Goal: Find specific page/section: Find specific page/section

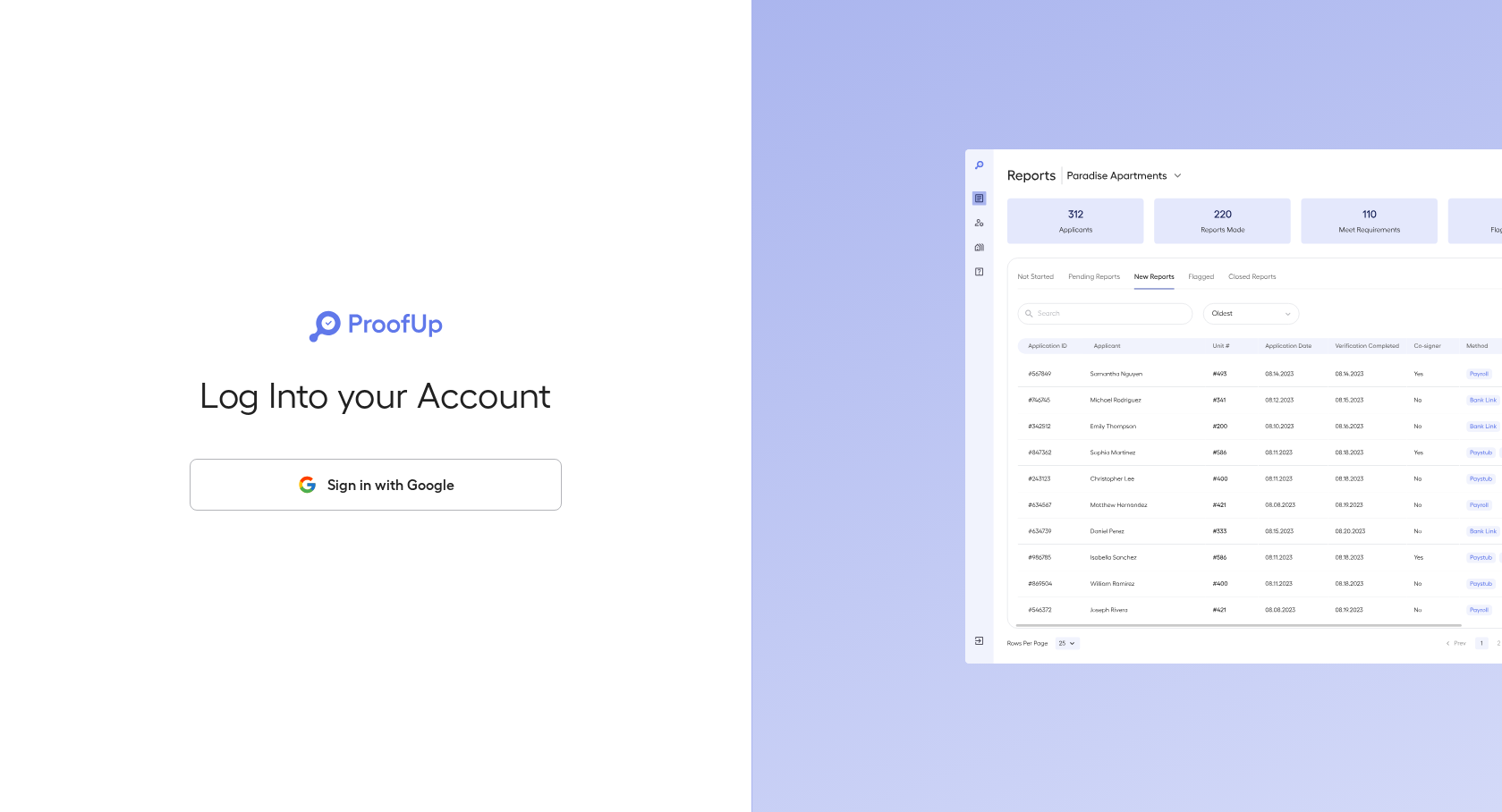
click at [435, 482] on button "Sign in with Google" at bounding box center [375, 484] width 373 height 52
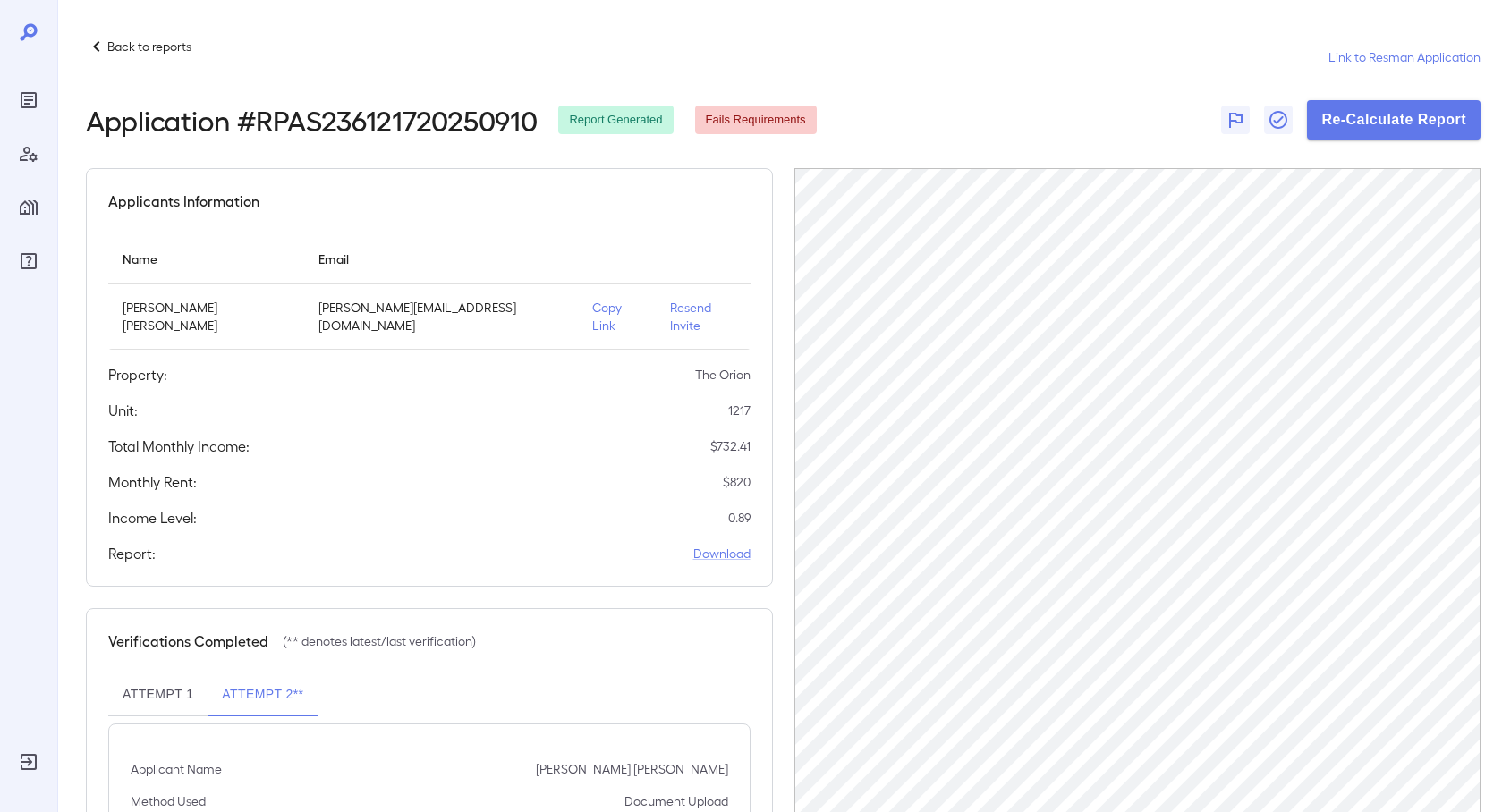
scroll to position [189, 0]
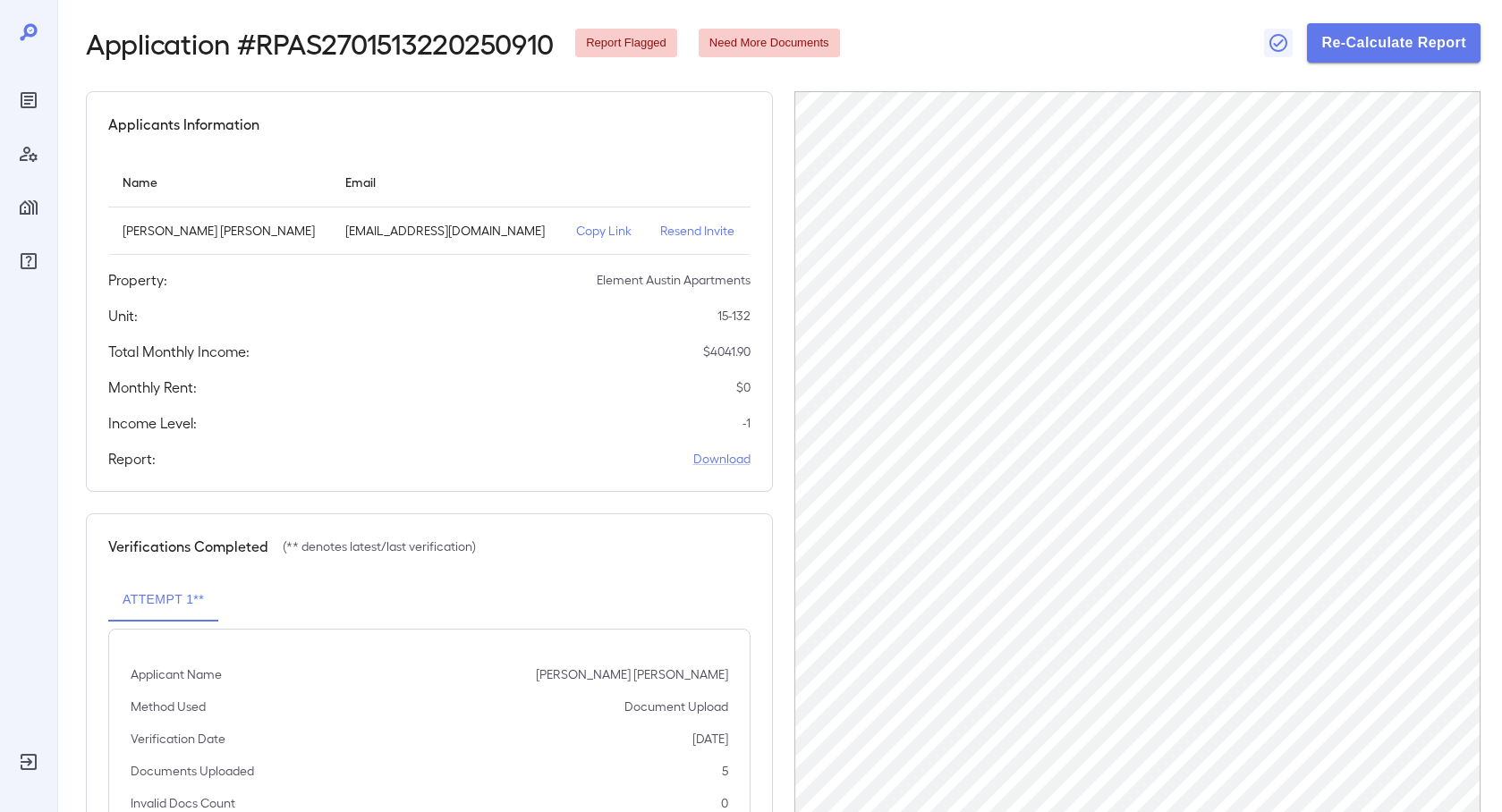
scroll to position [189, 0]
